Goal: Task Accomplishment & Management: Manage account settings

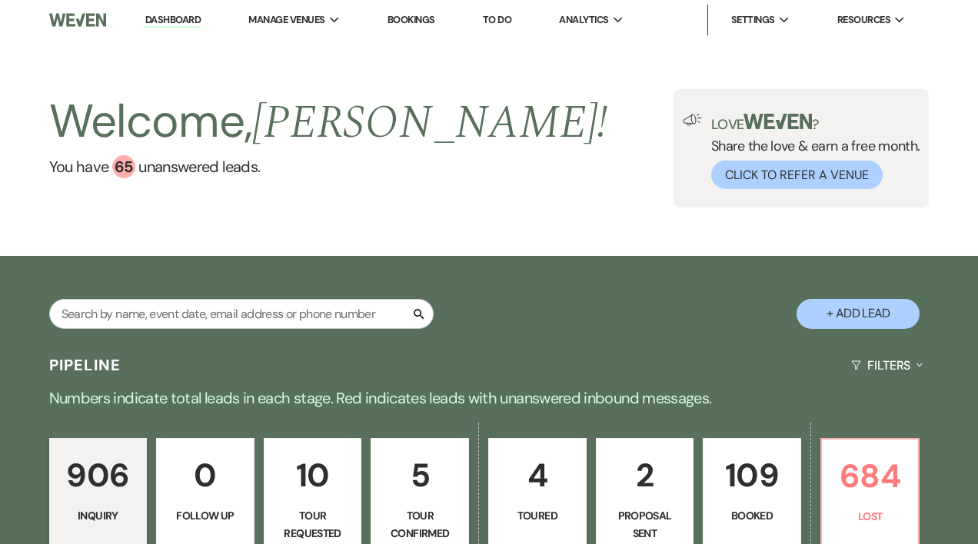
click at [734, 497] on p "109" at bounding box center [752, 476] width 78 height 52
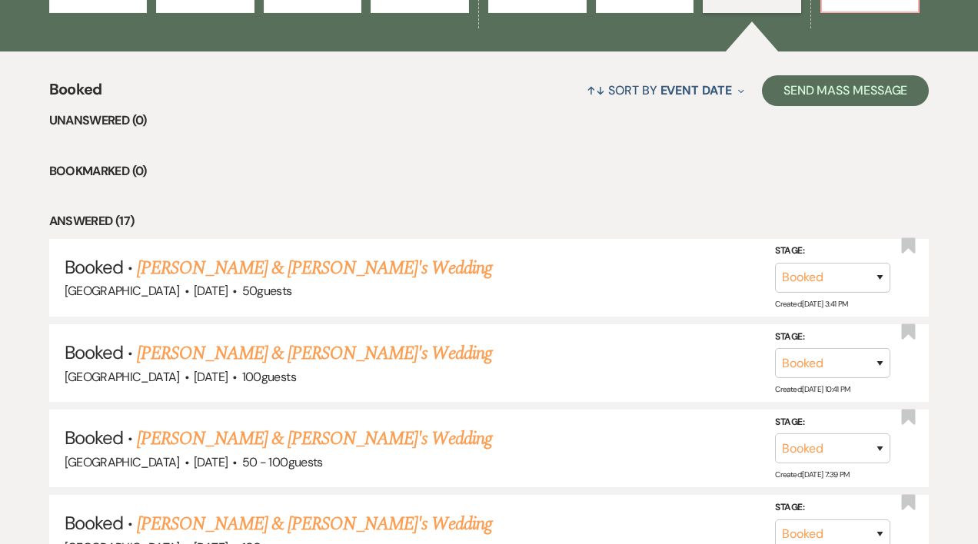
scroll to position [548, 0]
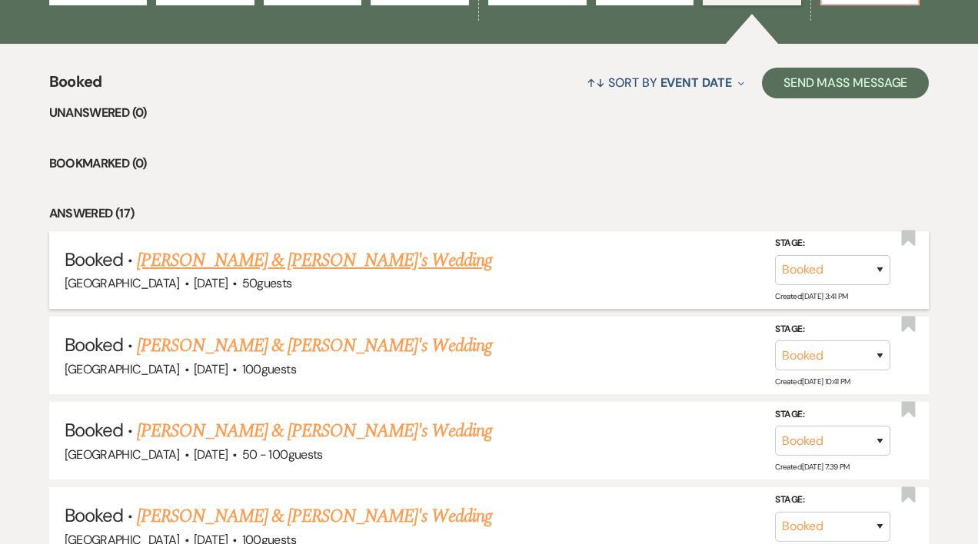
click at [364, 259] on link "[PERSON_NAME] & [PERSON_NAME]'s Wedding" at bounding box center [314, 261] width 355 height 28
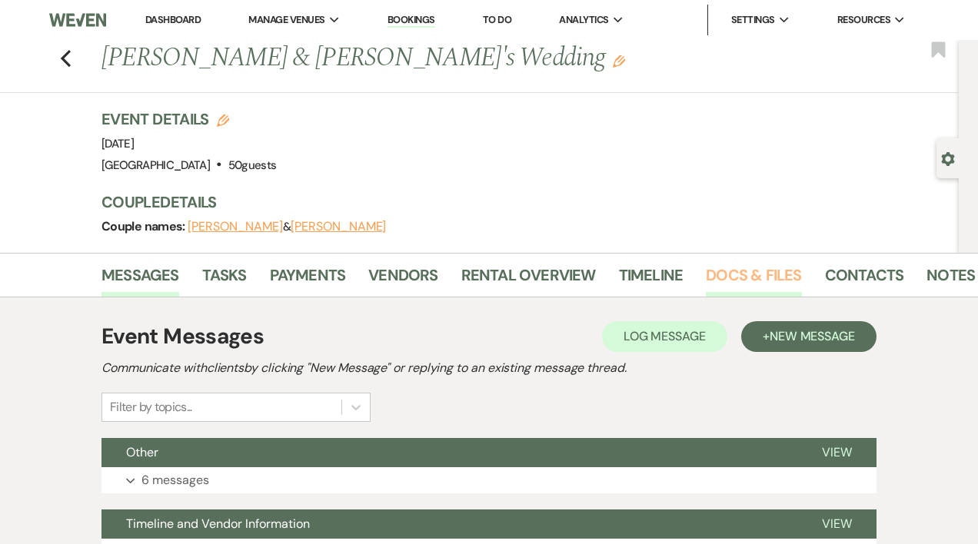
click at [726, 274] on link "Docs & Files" at bounding box center [753, 280] width 95 height 34
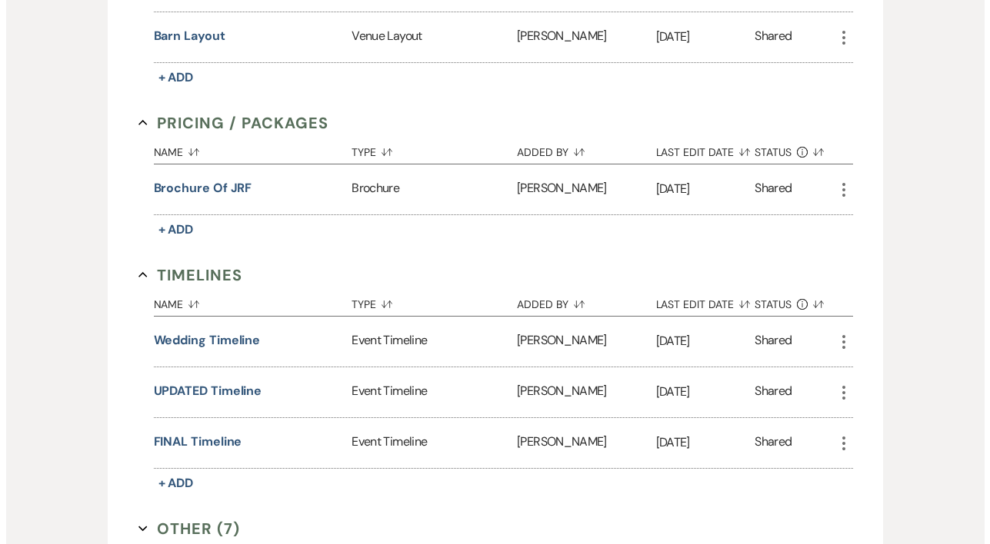
scroll to position [1222, 0]
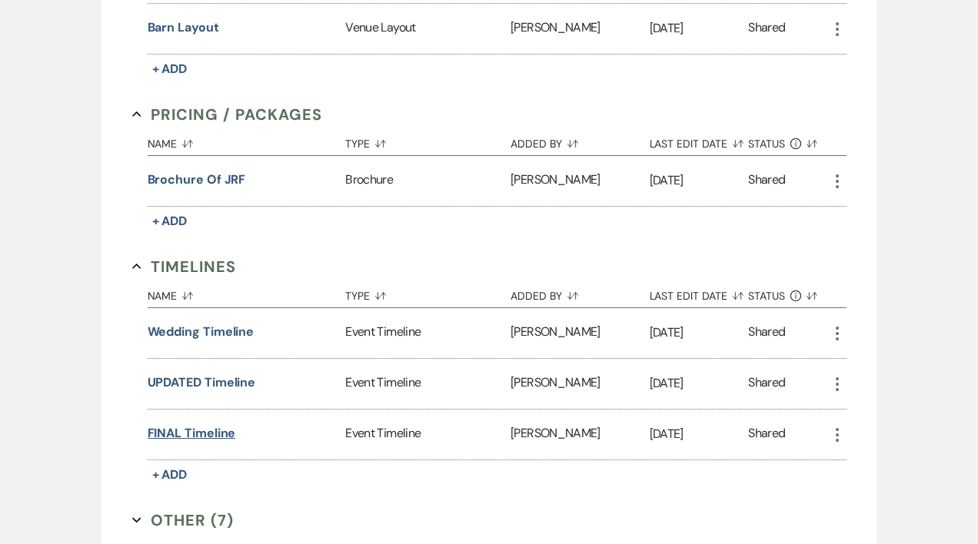
click at [203, 431] on button "FINAL Timeline" at bounding box center [192, 433] width 88 height 18
